Goal: Task Accomplishment & Management: Use online tool/utility

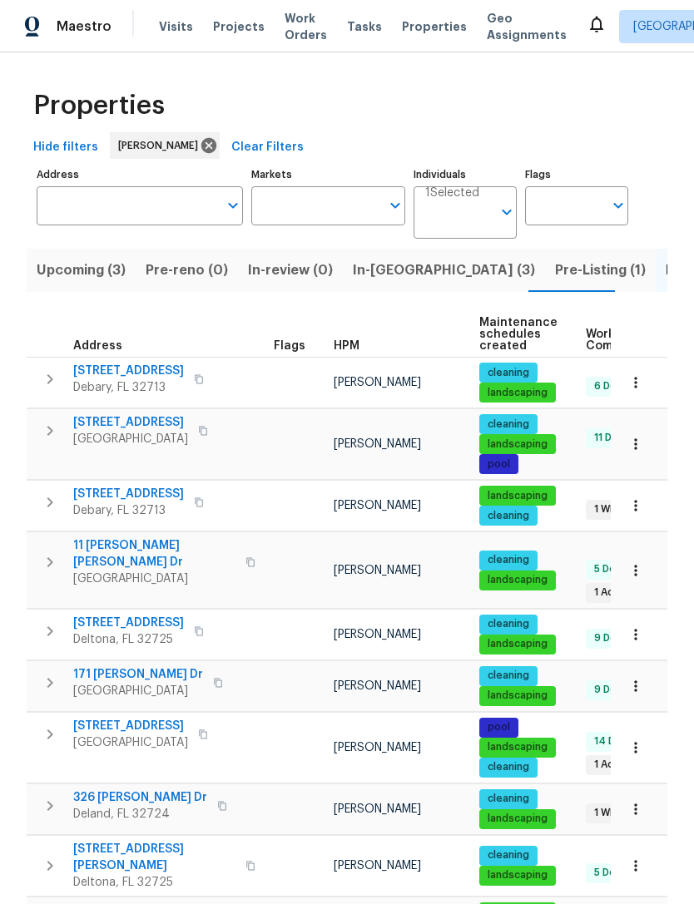
click at [82, 195] on input "Address" at bounding box center [127, 205] width 181 height 39
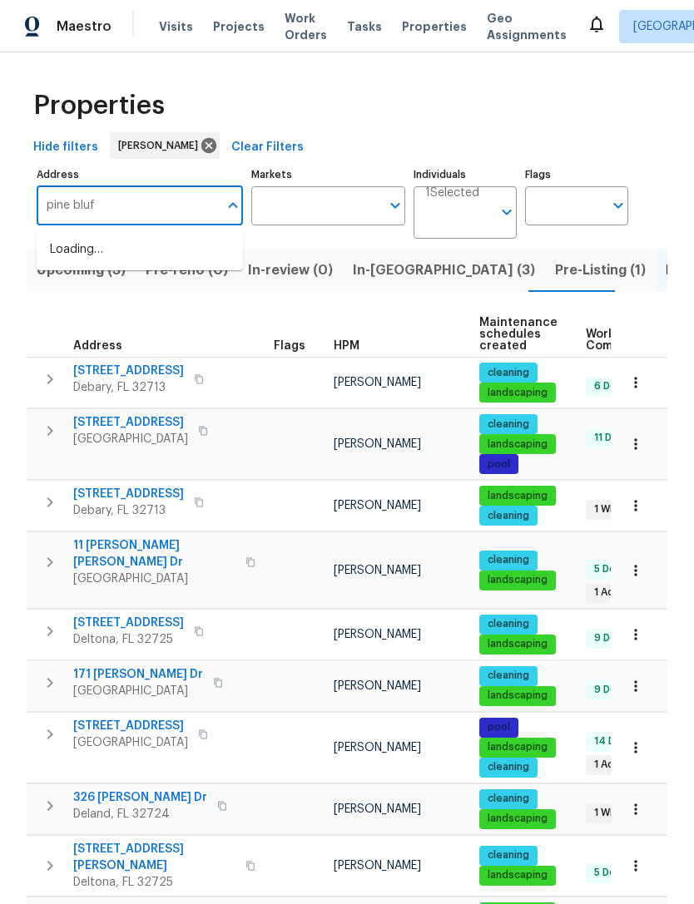
type input "pine bluff"
click at [65, 240] on li "[STREET_ADDRESS]" at bounding box center [140, 249] width 206 height 27
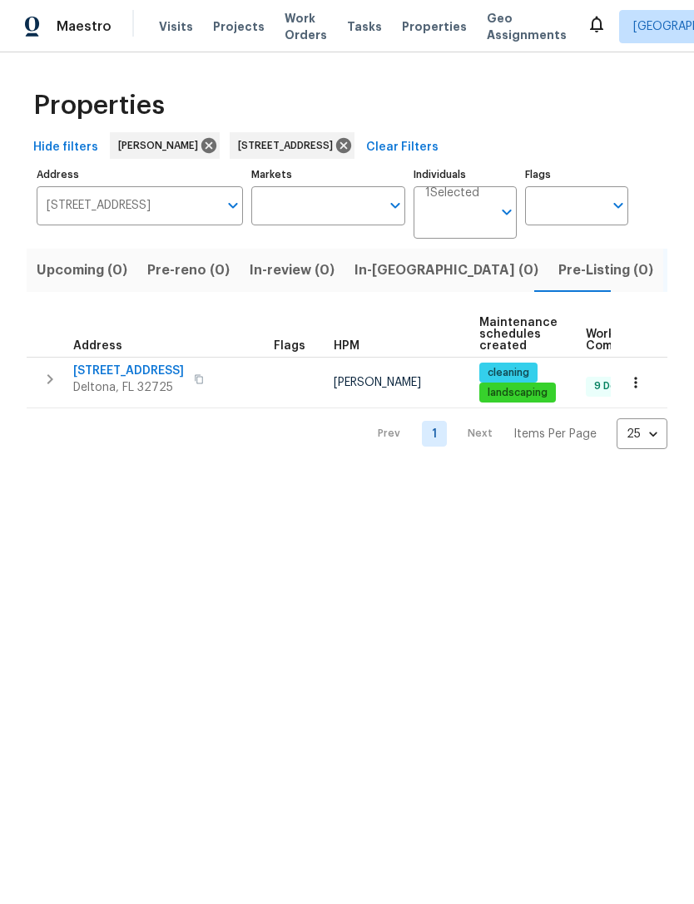
click at [102, 369] on span "[STREET_ADDRESS]" at bounding box center [128, 371] width 111 height 17
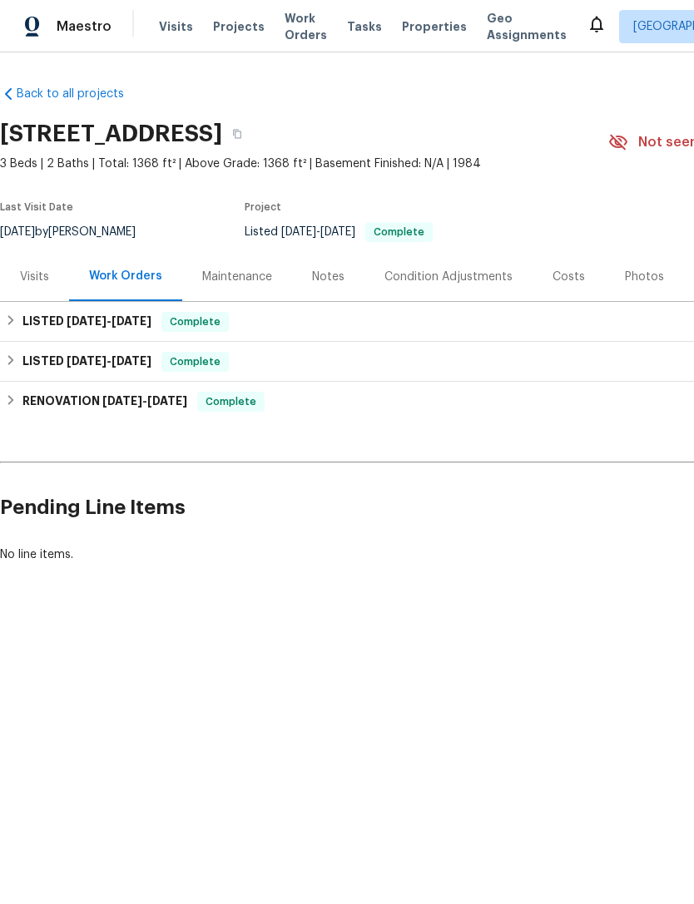
click at [618, 676] on html "Maestro Visits Projects Work Orders Tasks Properties Geo Assignments Albuquerqu…" at bounding box center [347, 338] width 694 height 676
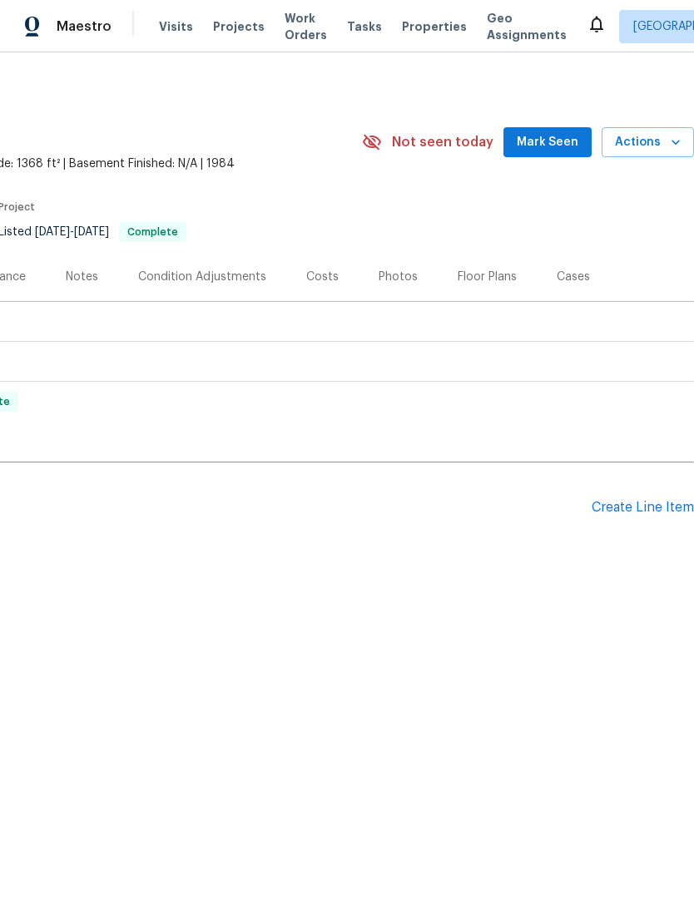
scroll to position [0, 246]
click at [661, 147] on span "Actions" at bounding box center [648, 142] width 66 height 21
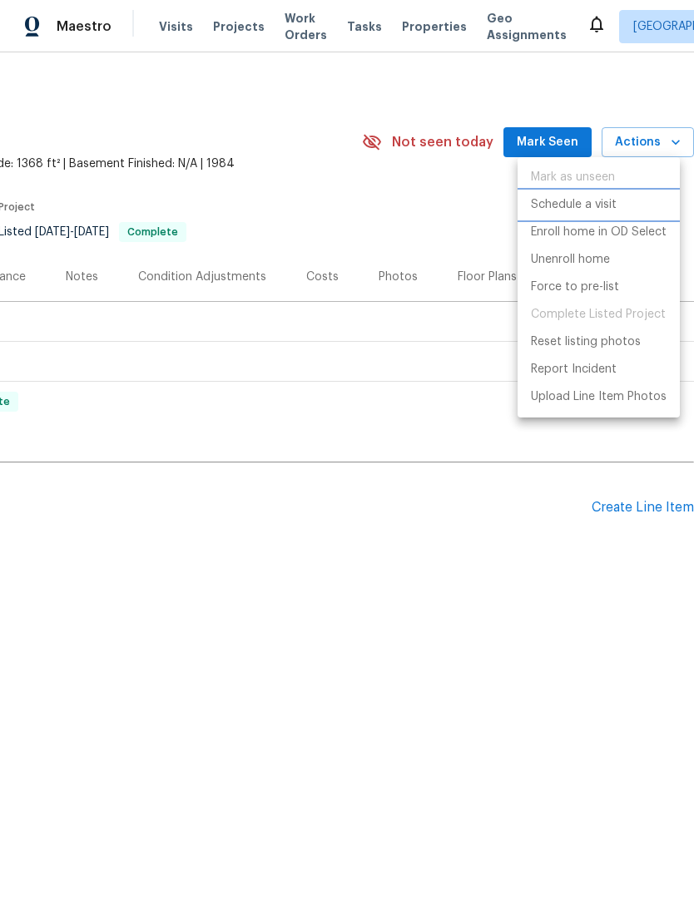
click at [595, 206] on p "Schedule a visit" at bounding box center [574, 204] width 86 height 17
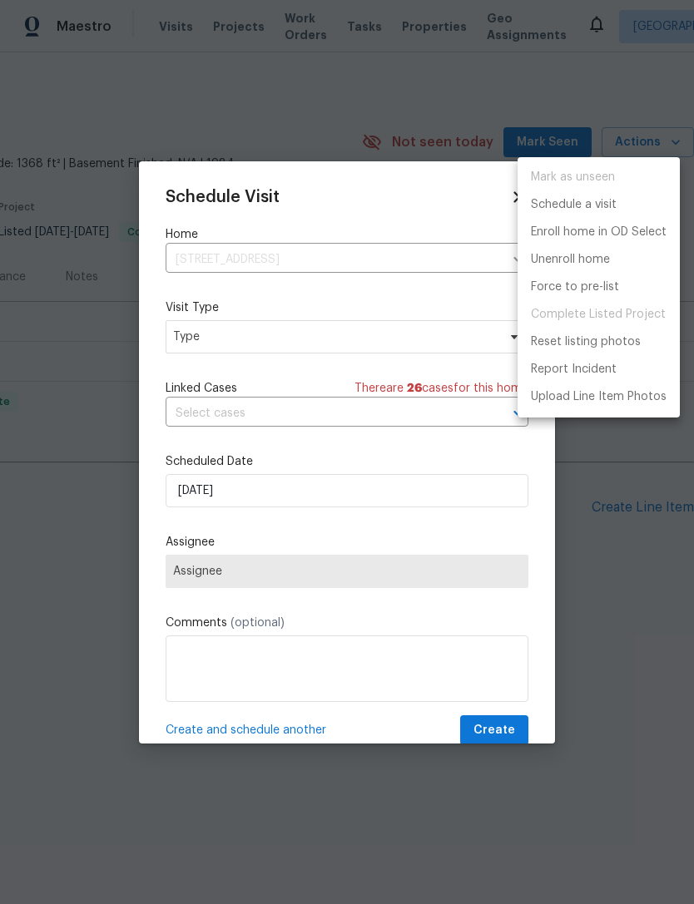
click at [418, 253] on div at bounding box center [347, 452] width 694 height 904
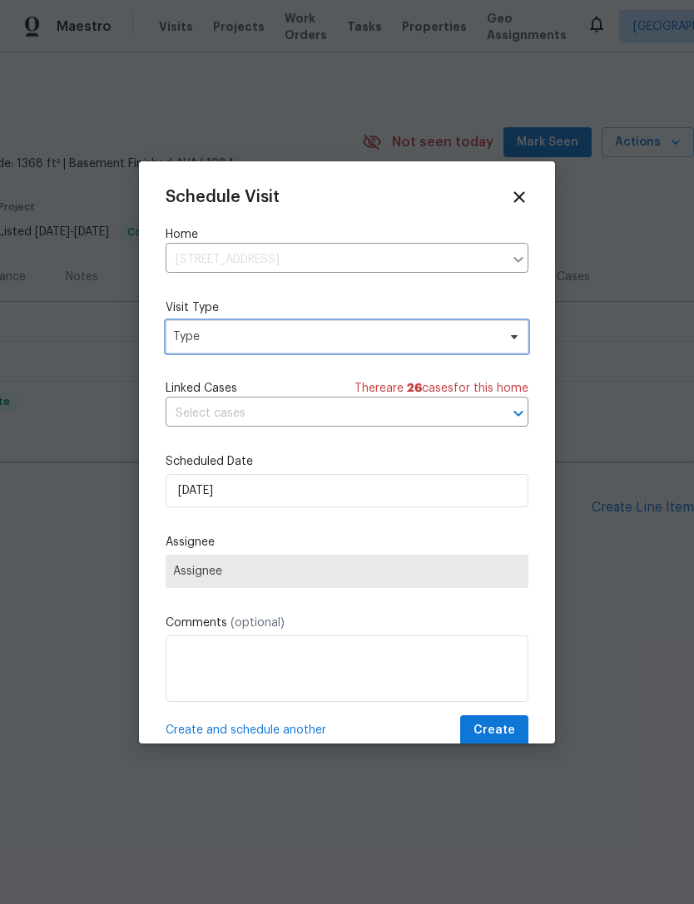
click at [407, 338] on span "Type" at bounding box center [335, 337] width 324 height 17
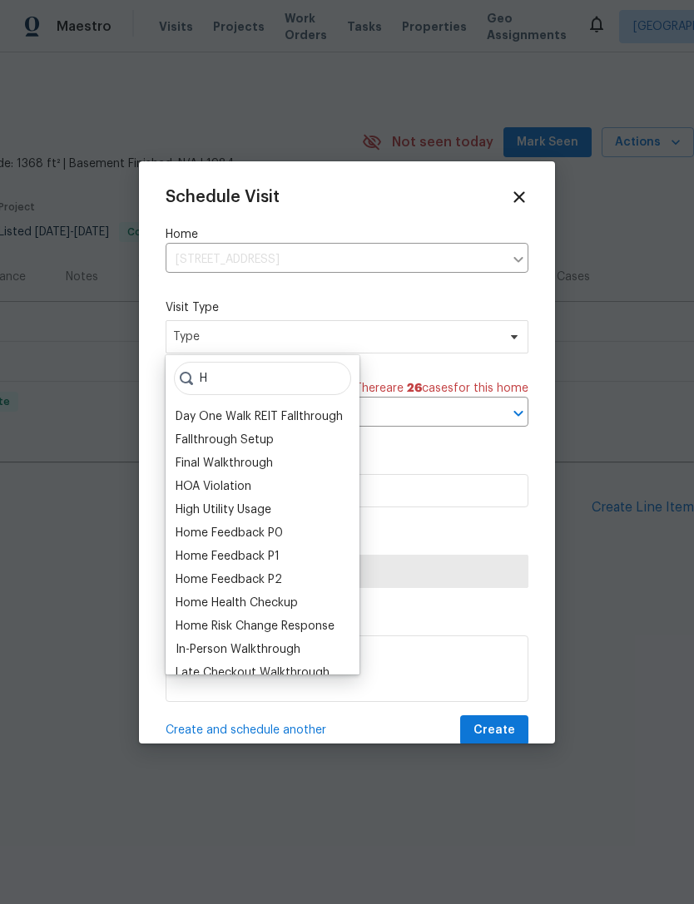
type input "H"
click at [281, 605] on div "Home Health Checkup" at bounding box center [237, 603] width 122 height 17
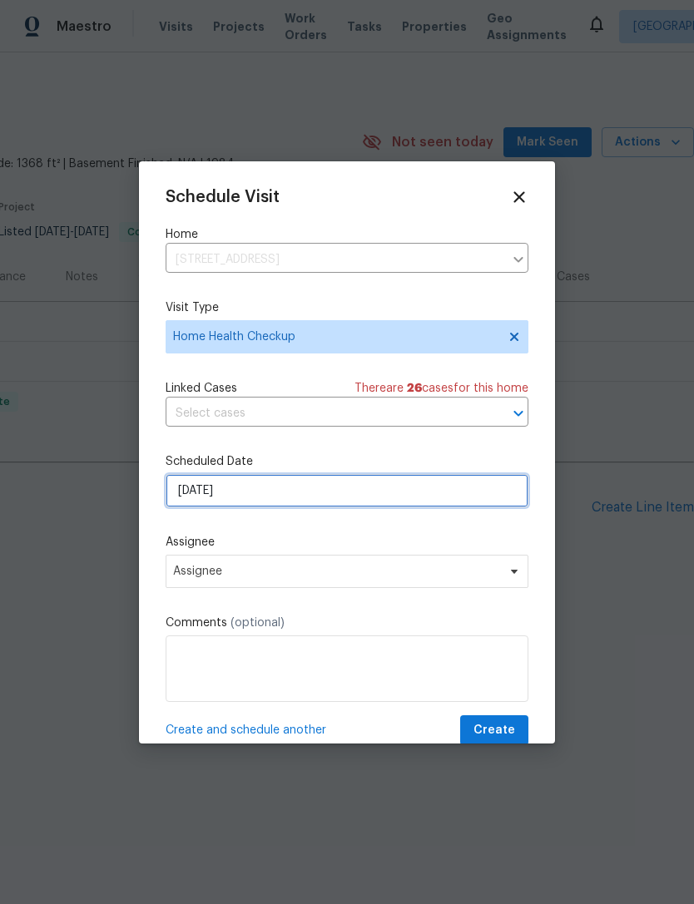
click at [497, 508] on input "9/2/2025" at bounding box center [347, 490] width 363 height 33
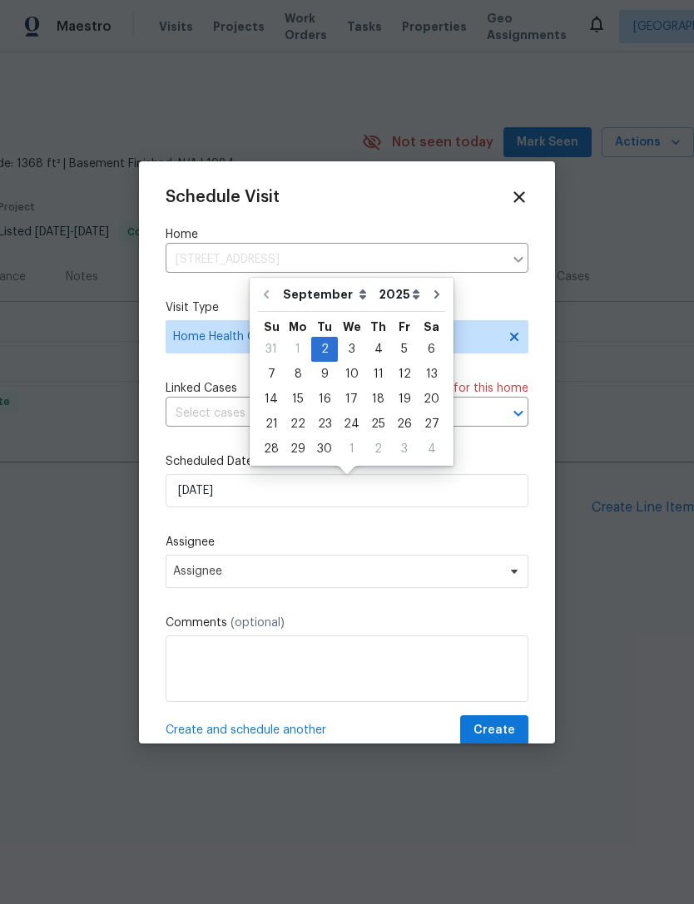
click at [482, 458] on label "Scheduled Date" at bounding box center [347, 461] width 363 height 17
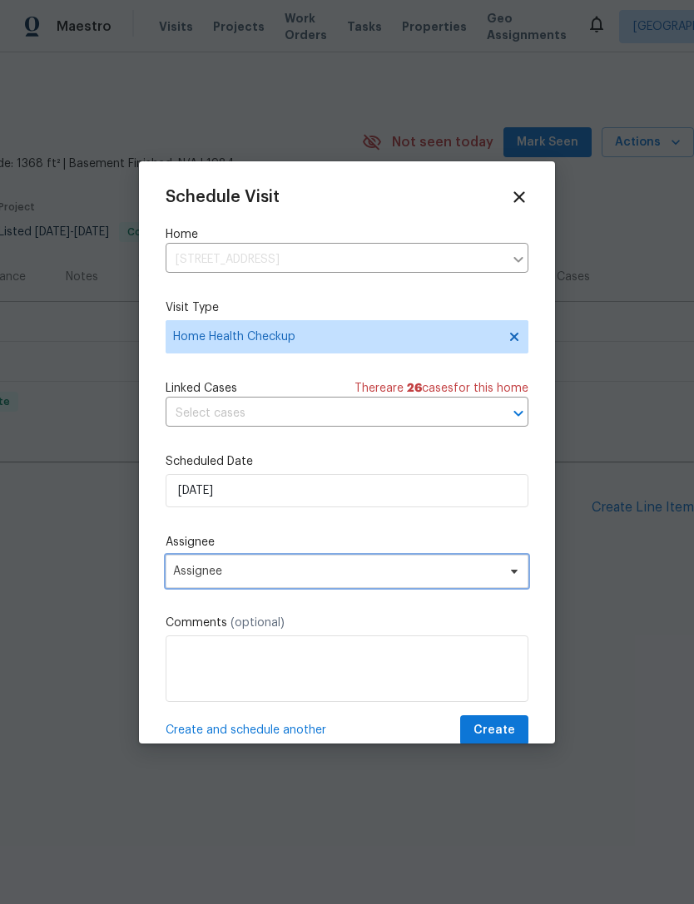
click at [496, 583] on span "Assignee" at bounding box center [347, 571] width 363 height 33
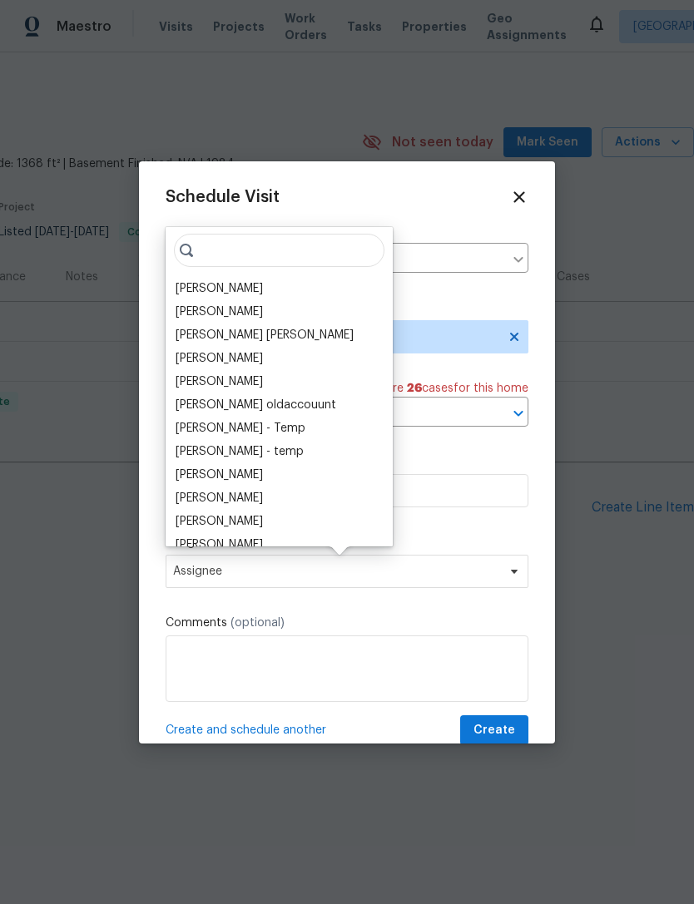
click at [224, 288] on div "[PERSON_NAME]" at bounding box center [219, 288] width 87 height 17
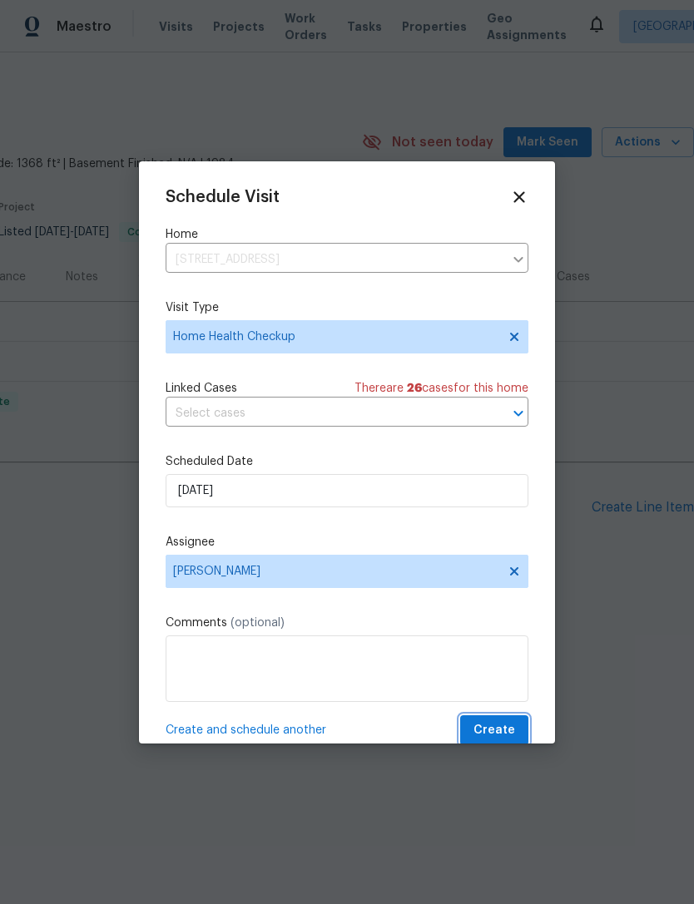
click at [499, 740] on span "Create" at bounding box center [494, 731] width 42 height 21
